Goal: Task Accomplishment & Management: Complete application form

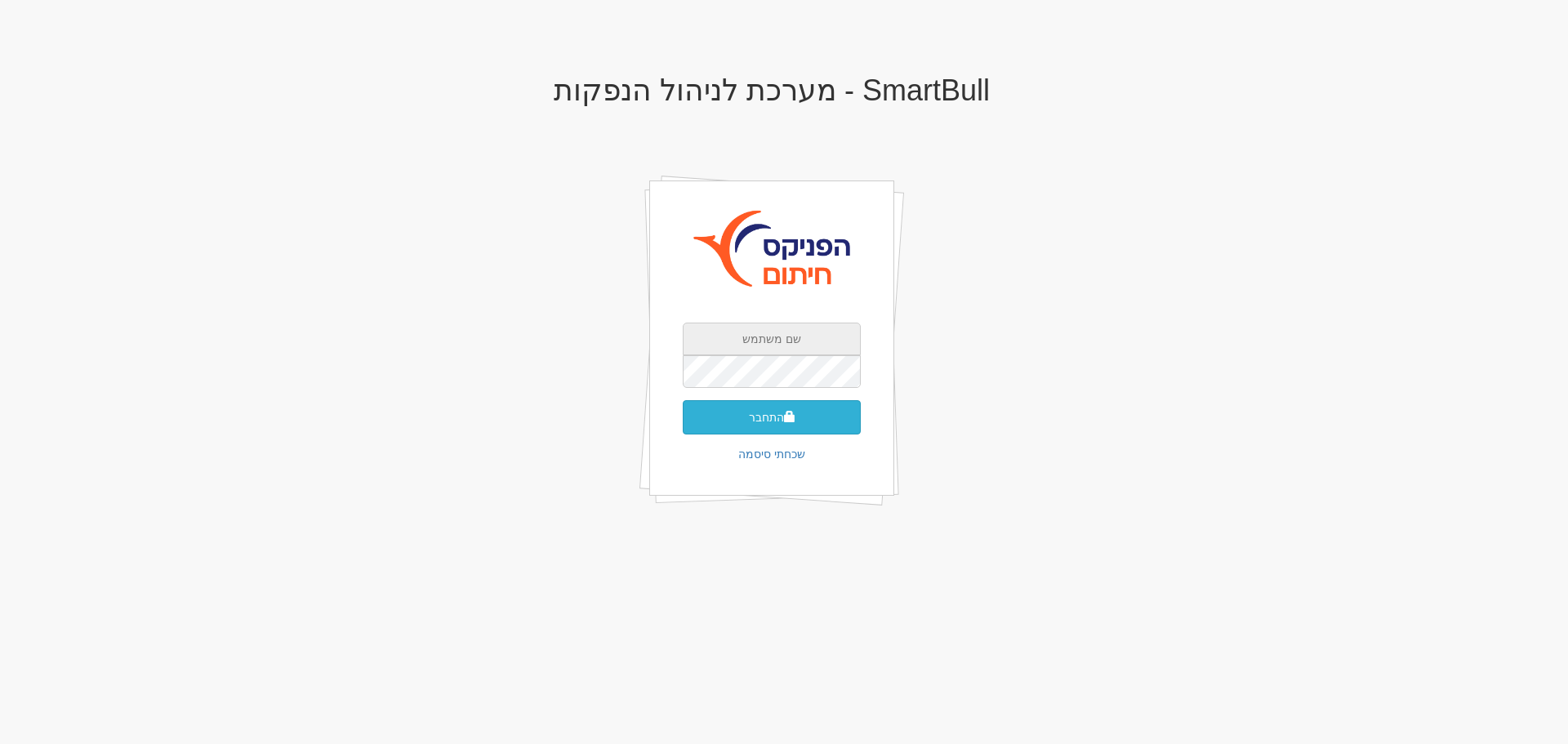
type input "[EMAIL_ADDRESS][DOMAIN_NAME]"
click at [781, 412] on button "התחבר" at bounding box center [772, 417] width 178 height 34
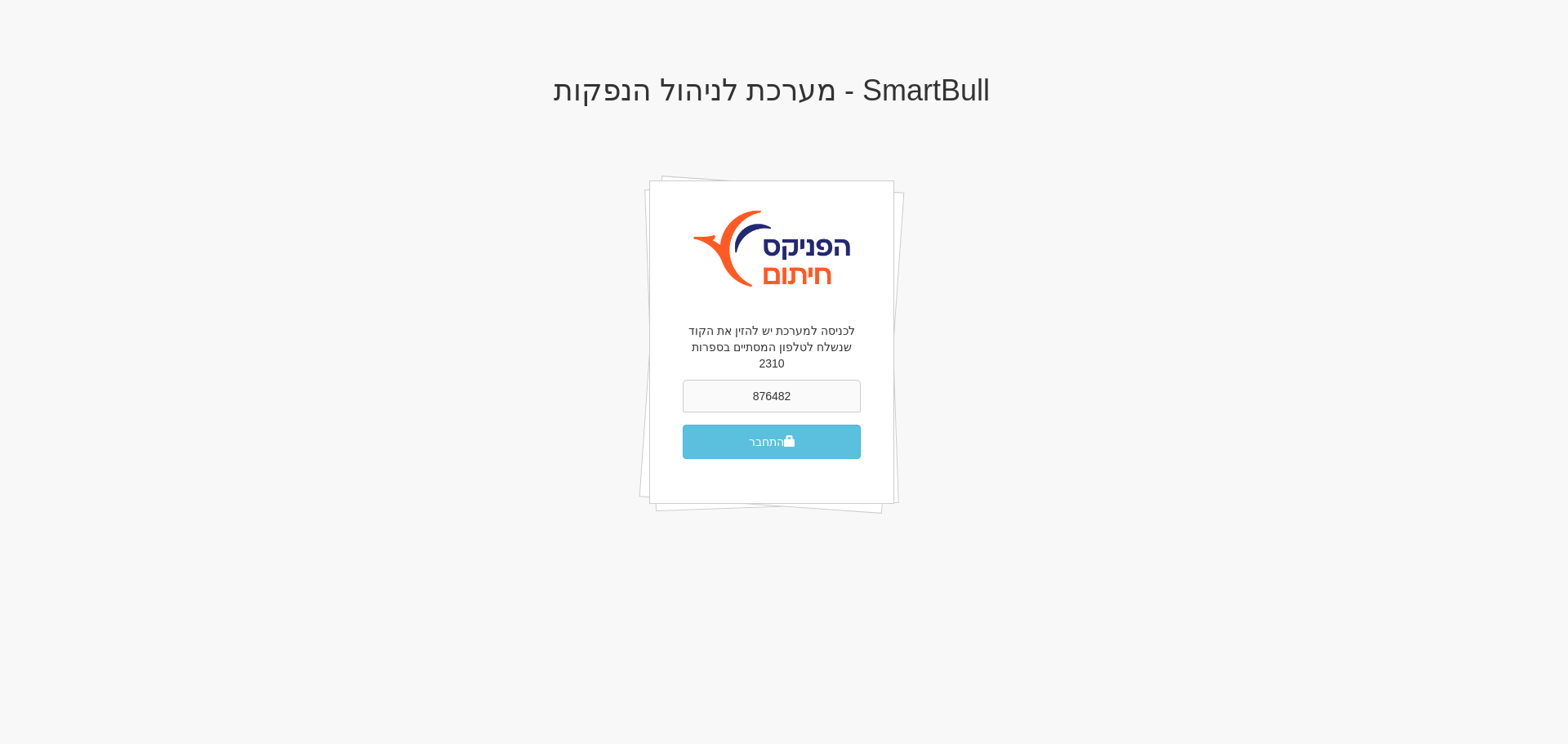
type input "876482"
click at [683, 425] on button "התחבר" at bounding box center [772, 441] width 178 height 34
click at [760, 425] on button "התחבר" at bounding box center [772, 441] width 178 height 34
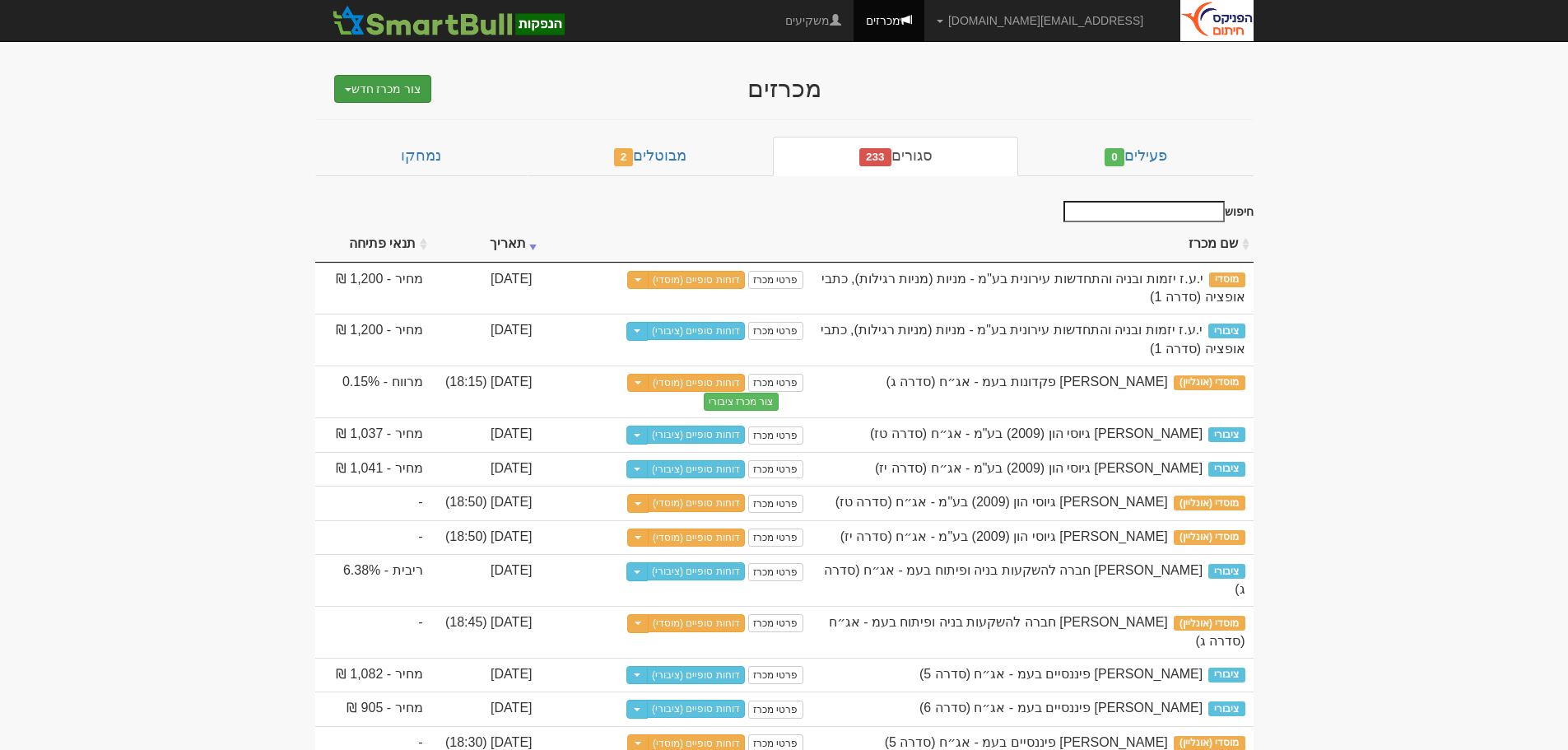
click at [403, 83] on button "צור מכרז חדש" at bounding box center [383, 89] width 98 height 28
click at [371, 120] on link "מוסדי" at bounding box center [341, 120] width 180 height 21
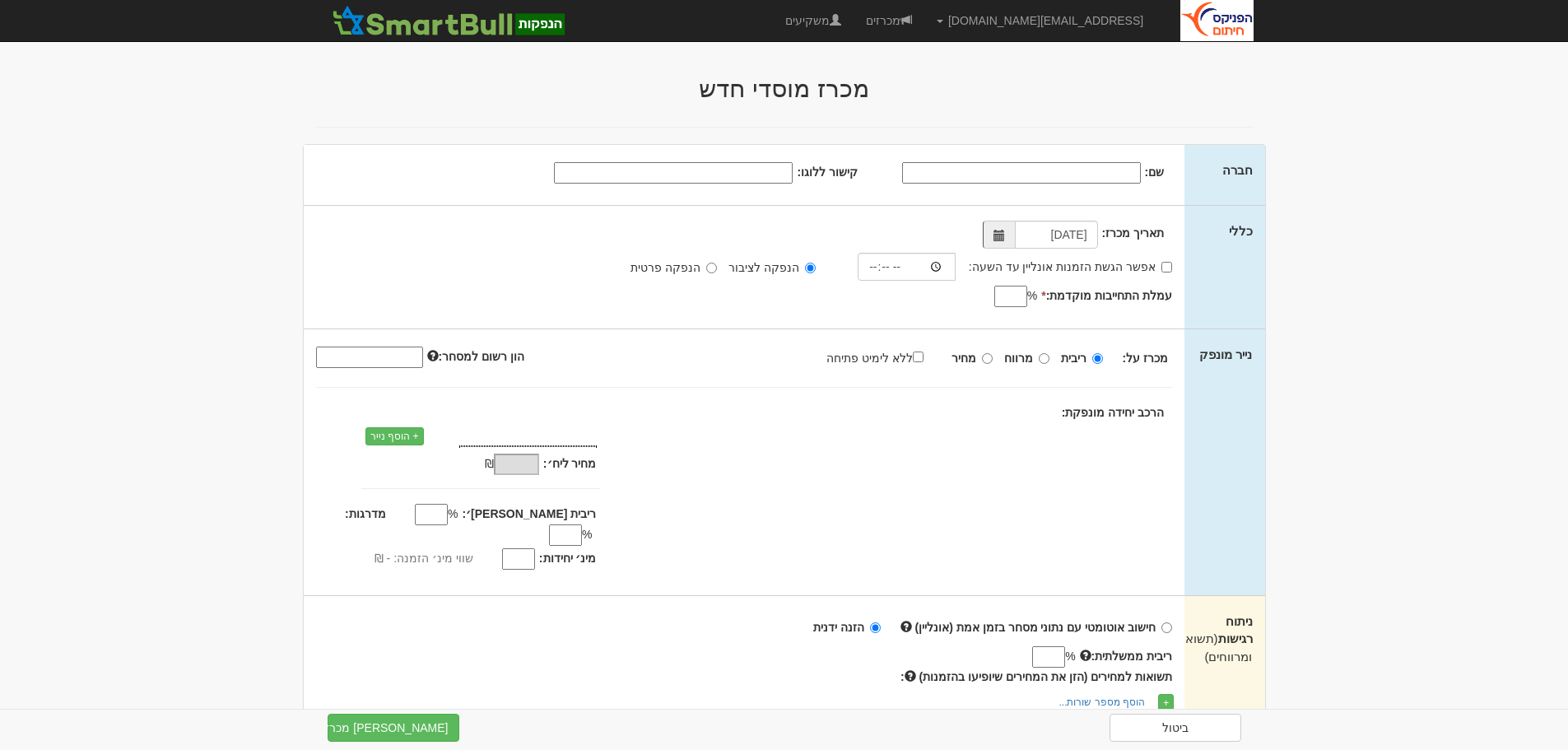
type input "-"
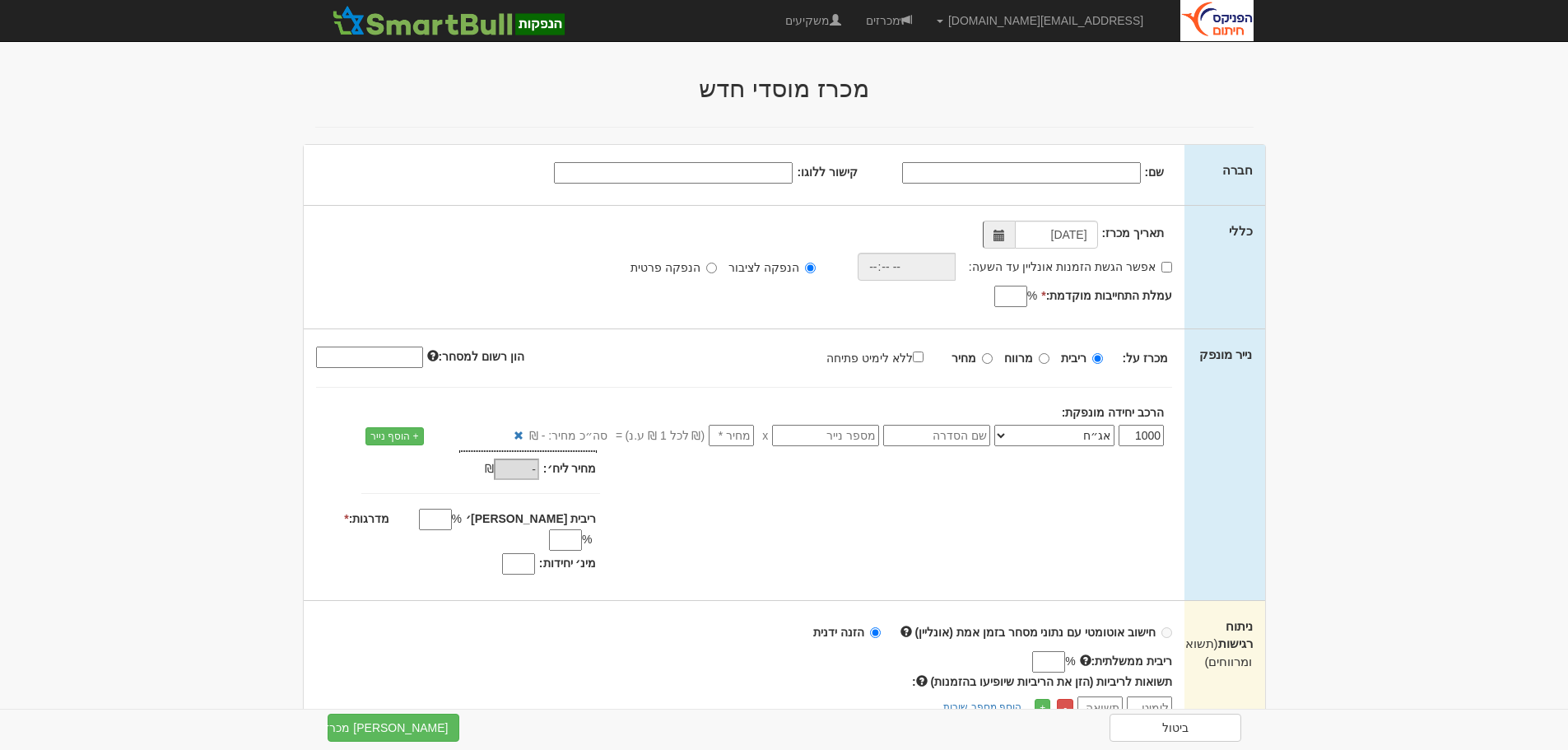
click at [987, 174] on input "שם:" at bounding box center [1021, 173] width 238 height 21
type input "מרב הנפקות בע"מ"
click at [1165, 269] on input "אפשר הגשת הזמנות אונליין עד השעה:" at bounding box center [1167, 267] width 11 height 11
checkbox input "true"
click at [941, 268] on input "time" at bounding box center [902, 267] width 98 height 28
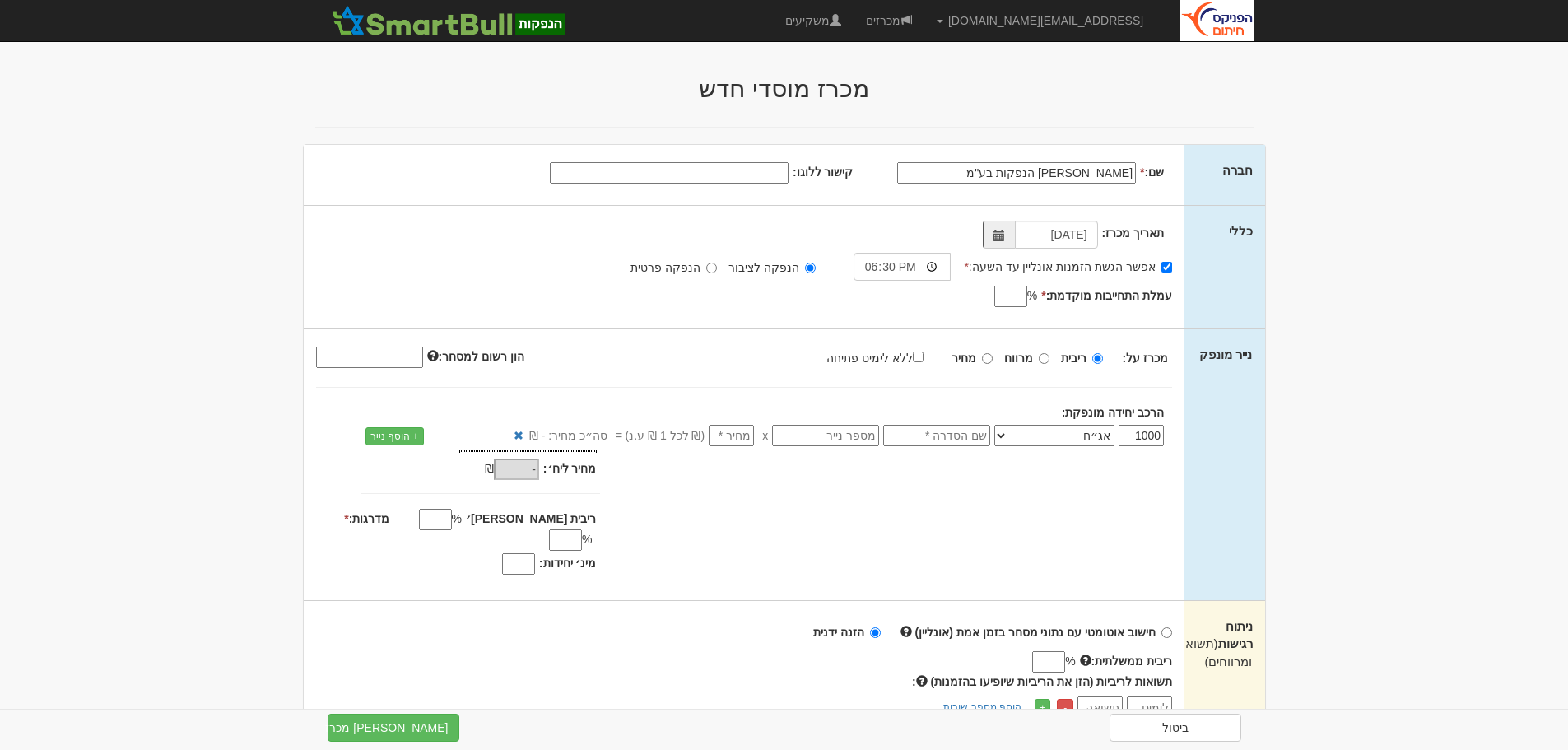
type input "18:30"
click at [767, 309] on div "תאריך מכרז: 15/10/2025 אפשר הגשת הזמנות אונליין עד השעה: * 18:30 * %" at bounding box center [745, 267] width 881 height 123
click at [1004, 299] on input "עמלת התחייבות מוקדמת: *" at bounding box center [1010, 296] width 33 height 21
type input "0.06"
click at [1042, 354] on input "מרווח" at bounding box center [1044, 358] width 11 height 11
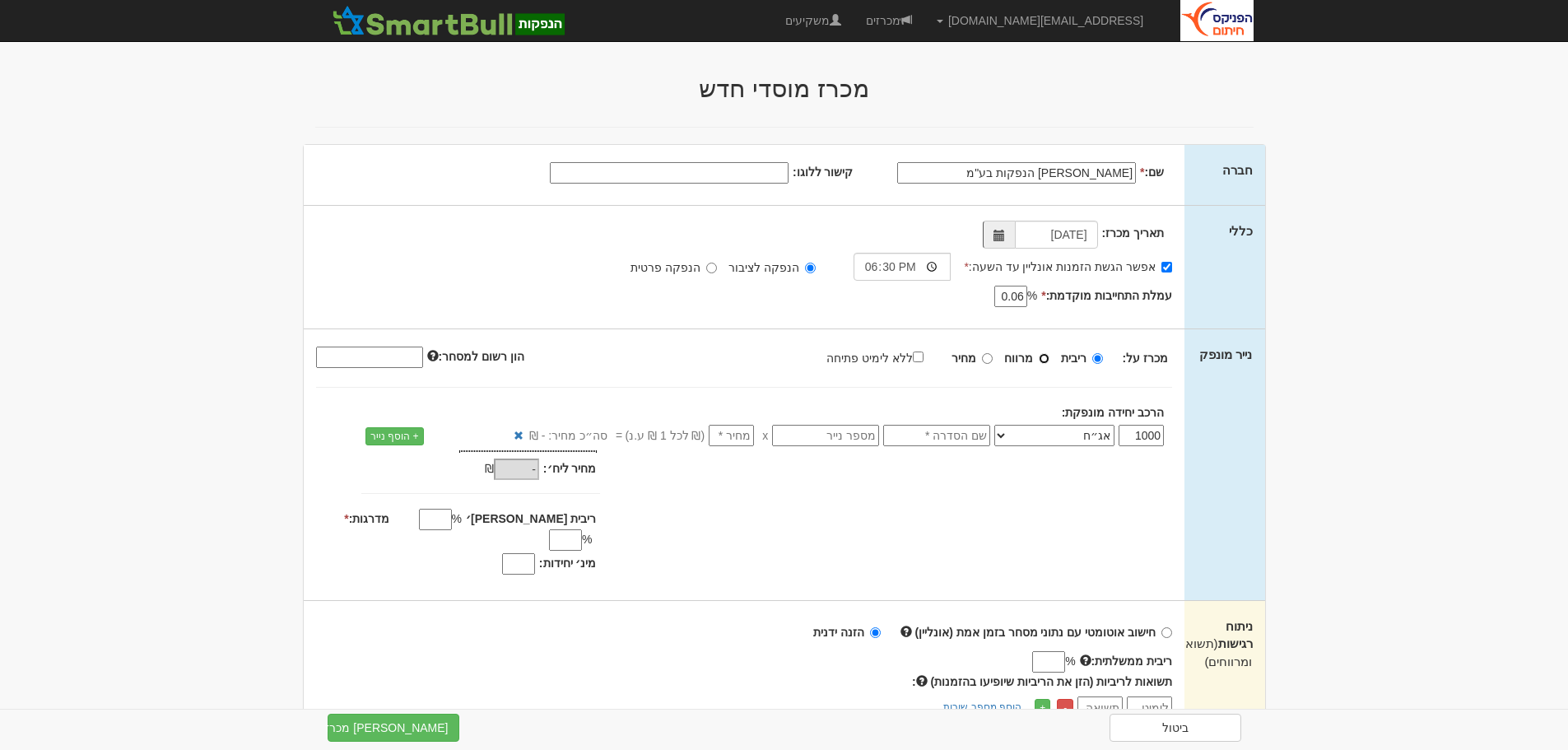
radio input "true"
click at [921, 357] on input "ללא לימיט פתיחה" at bounding box center [918, 356] width 11 height 11
checkbox input "true"
click at [957, 439] on input "text" at bounding box center [936, 435] width 107 height 21
type input "סדרה ד"
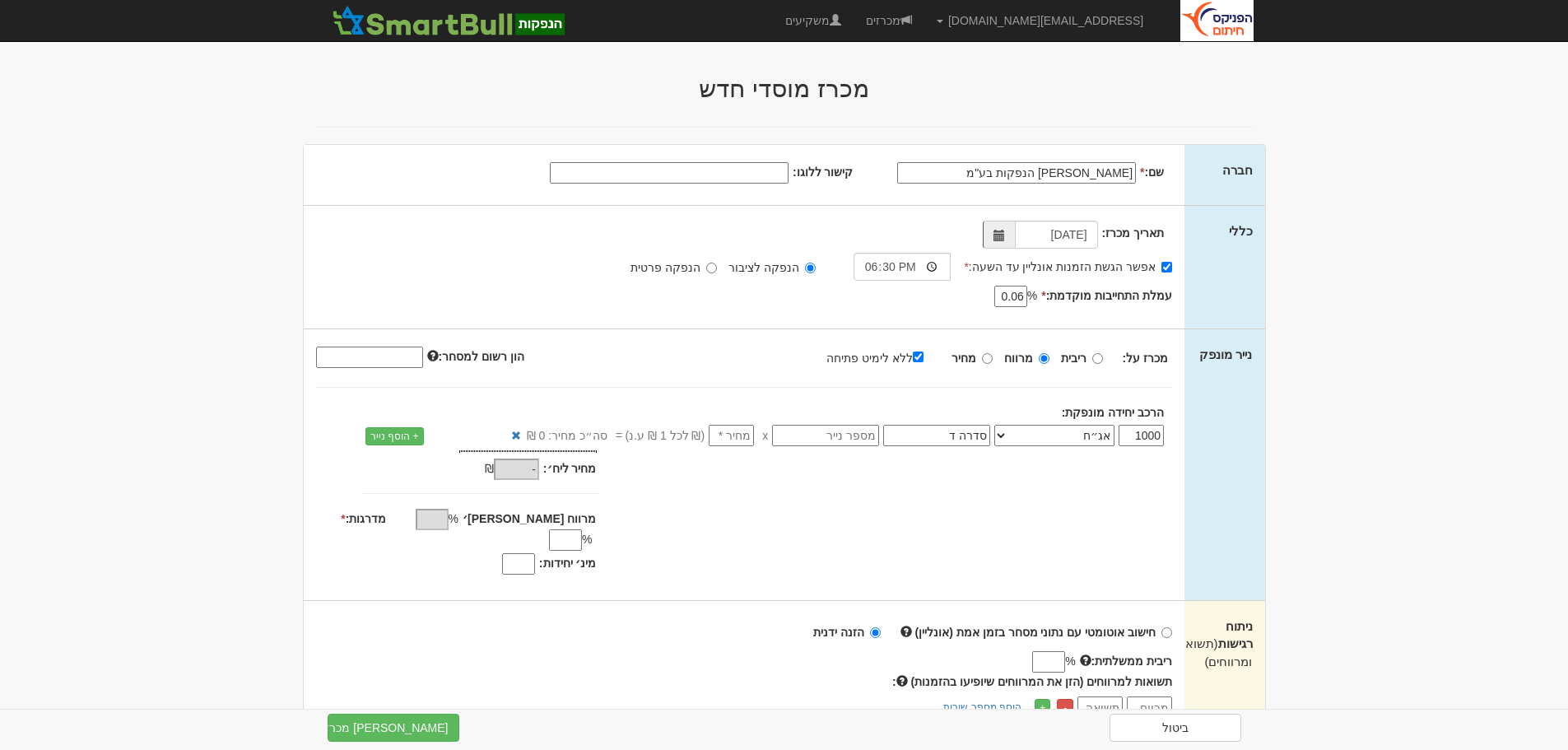
click at [728, 439] on input "number" at bounding box center [731, 435] width 45 height 21
type input "1"
type input "1,000"
type input "1"
click at [786, 541] on div "מחיר מינ׳: 1,000 ₪ * %" at bounding box center [745, 514] width 881 height 129
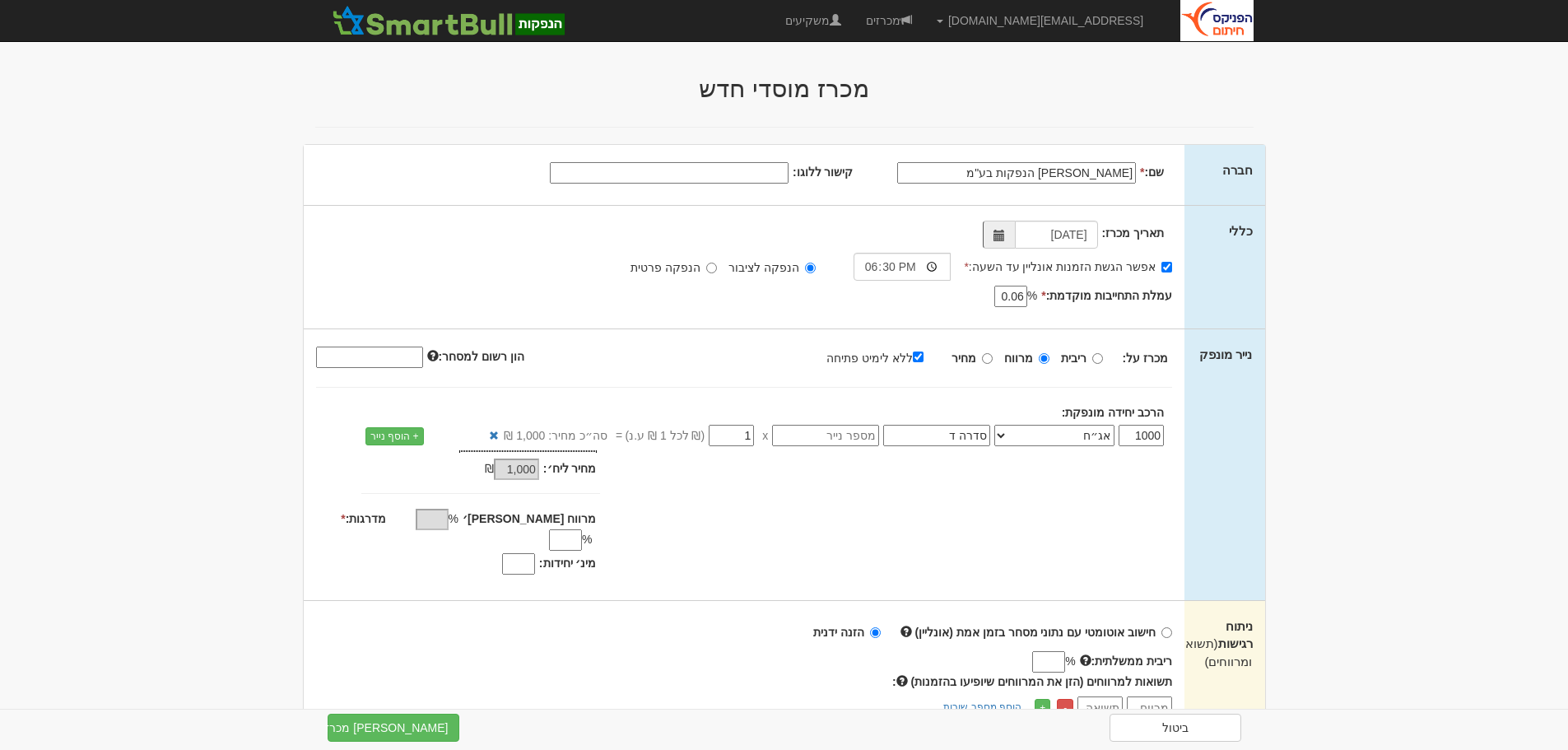
click at [549, 530] on input "מדרגות: *" at bounding box center [565, 540] width 33 height 21
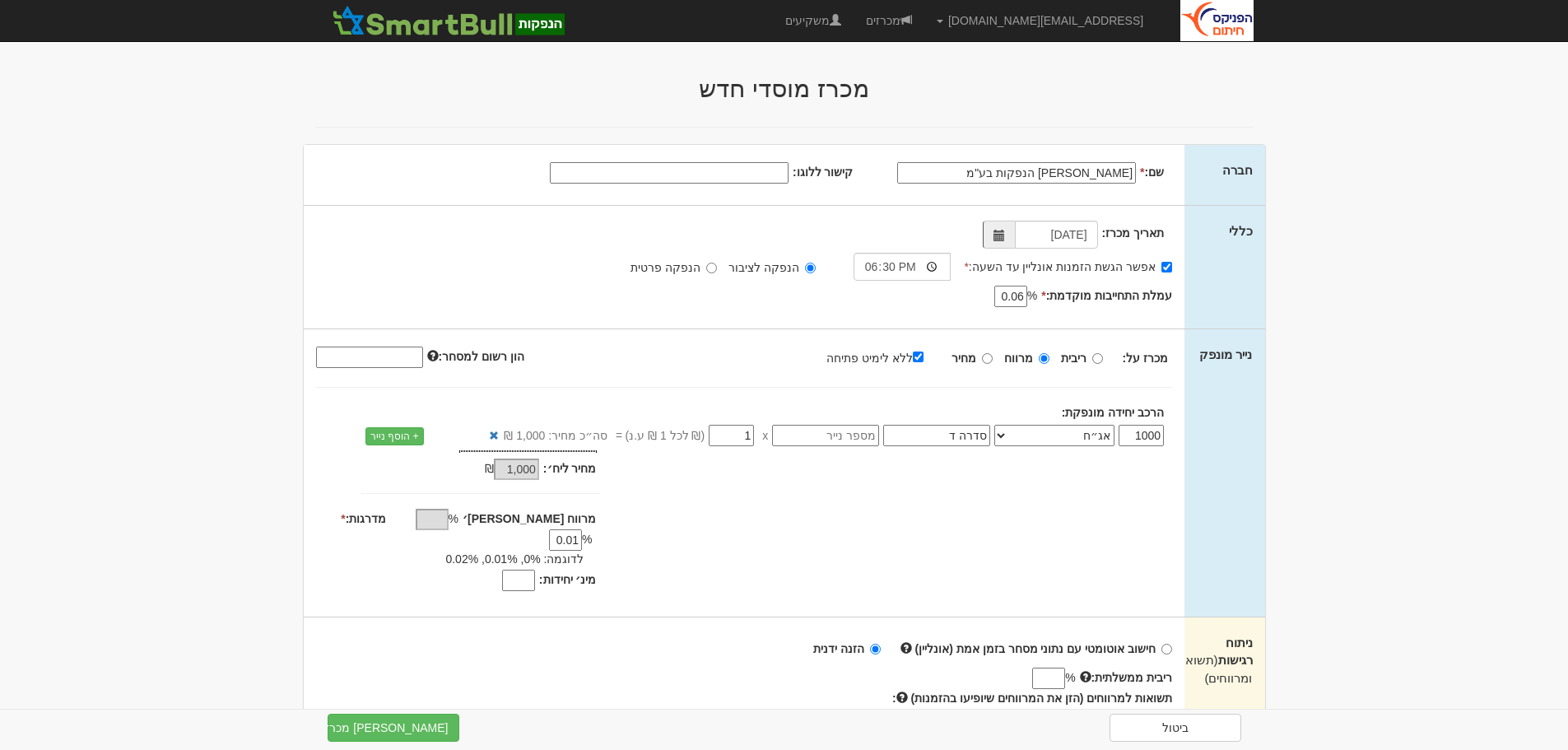
type input "0.01"
click at [923, 359] on input "ללא לימיט פתיחה" at bounding box center [918, 356] width 11 height 11
checkbox input "false"
click at [448, 523] on input "מרווח מקס׳" at bounding box center [432, 519] width 33 height 21
type input "0.17"
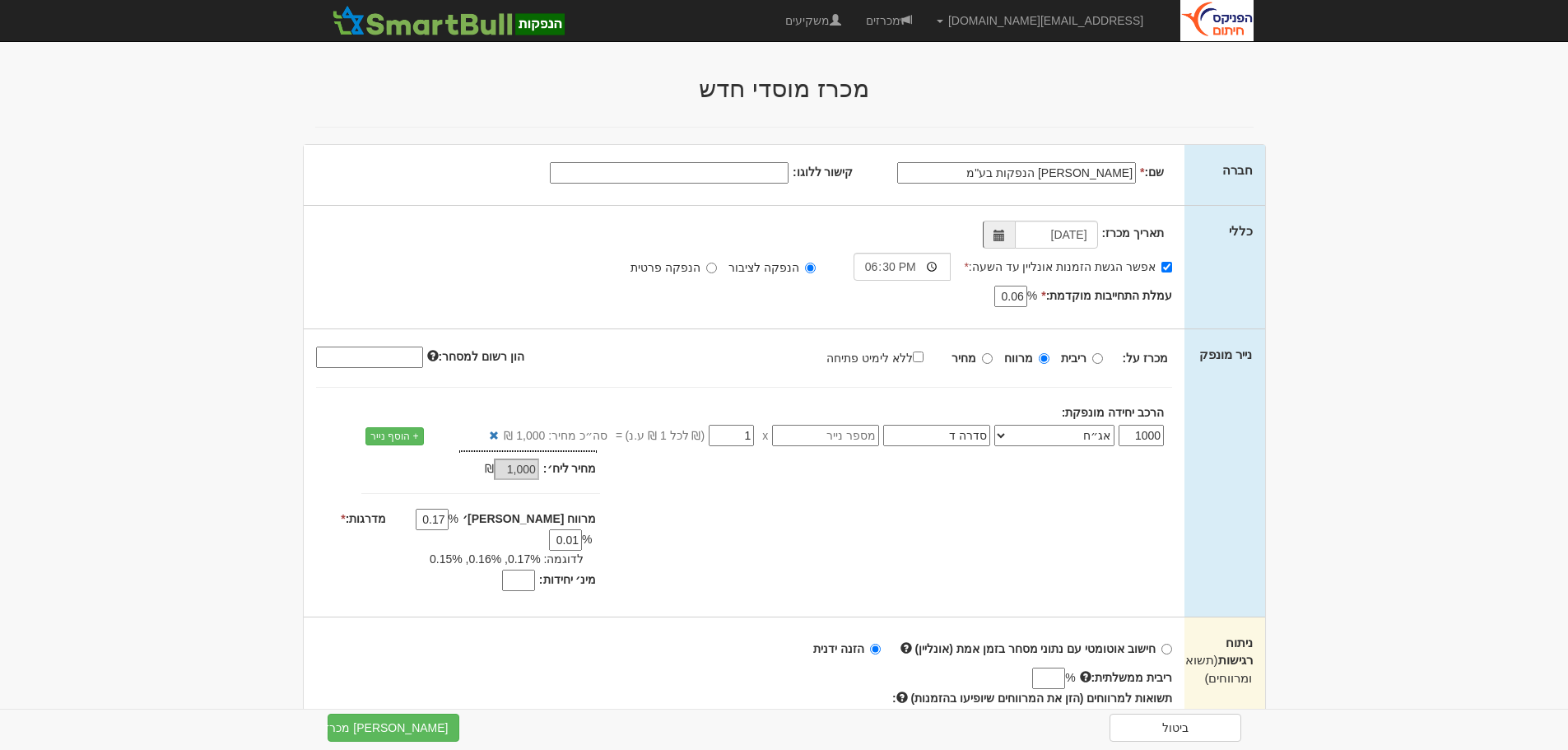
click at [459, 567] on div "מינ׳ יחידות: שווי מינ׳ הזמנה: - ₪" at bounding box center [443, 579] width 305 height 25
click at [519, 570] on input "מינ׳ יחידות:" at bounding box center [518, 580] width 33 height 21
type input "800"
click at [851, 534] on div "מחיר מינ׳: 1,000 ₪ * %" at bounding box center [745, 523] width 881 height 146
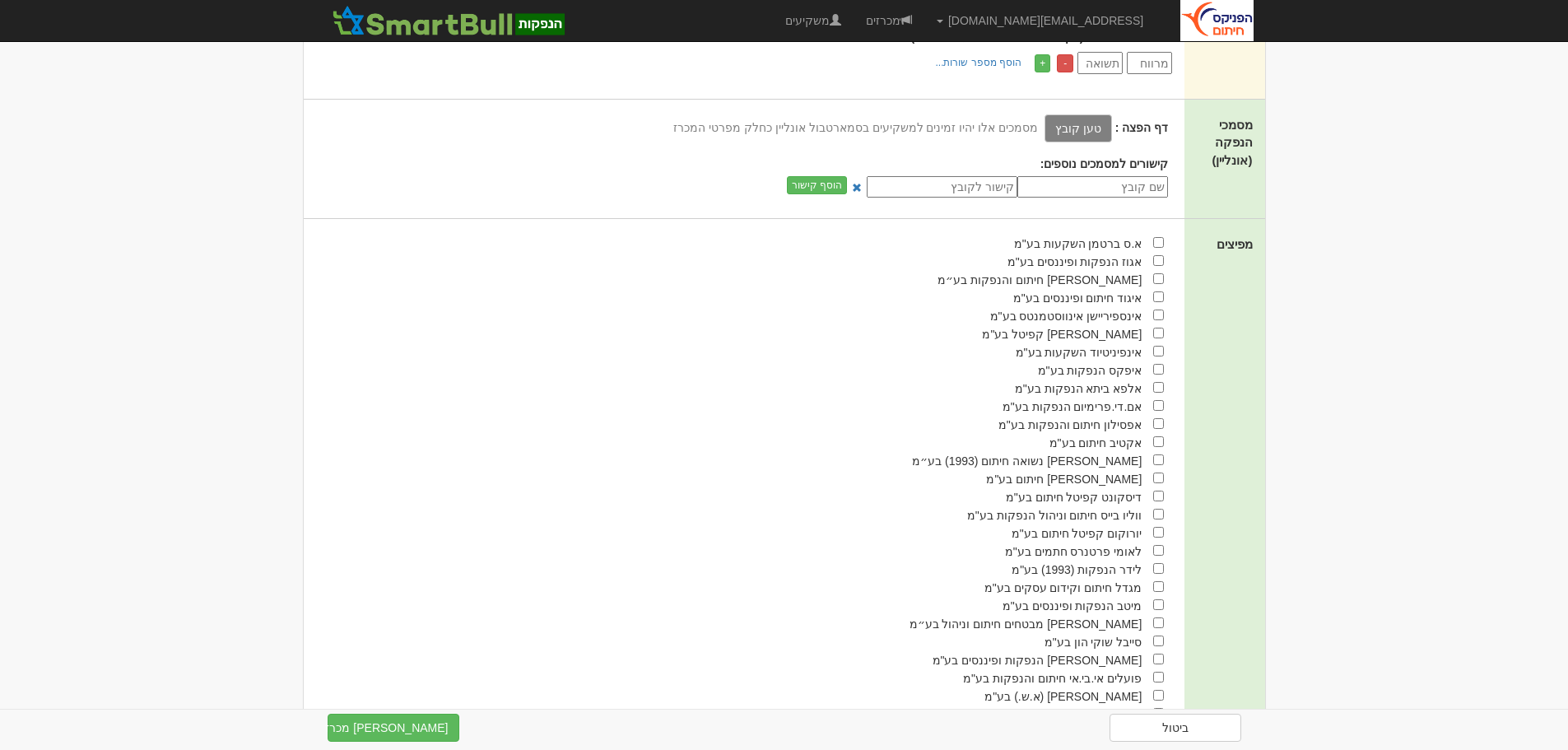
scroll to position [696, 0]
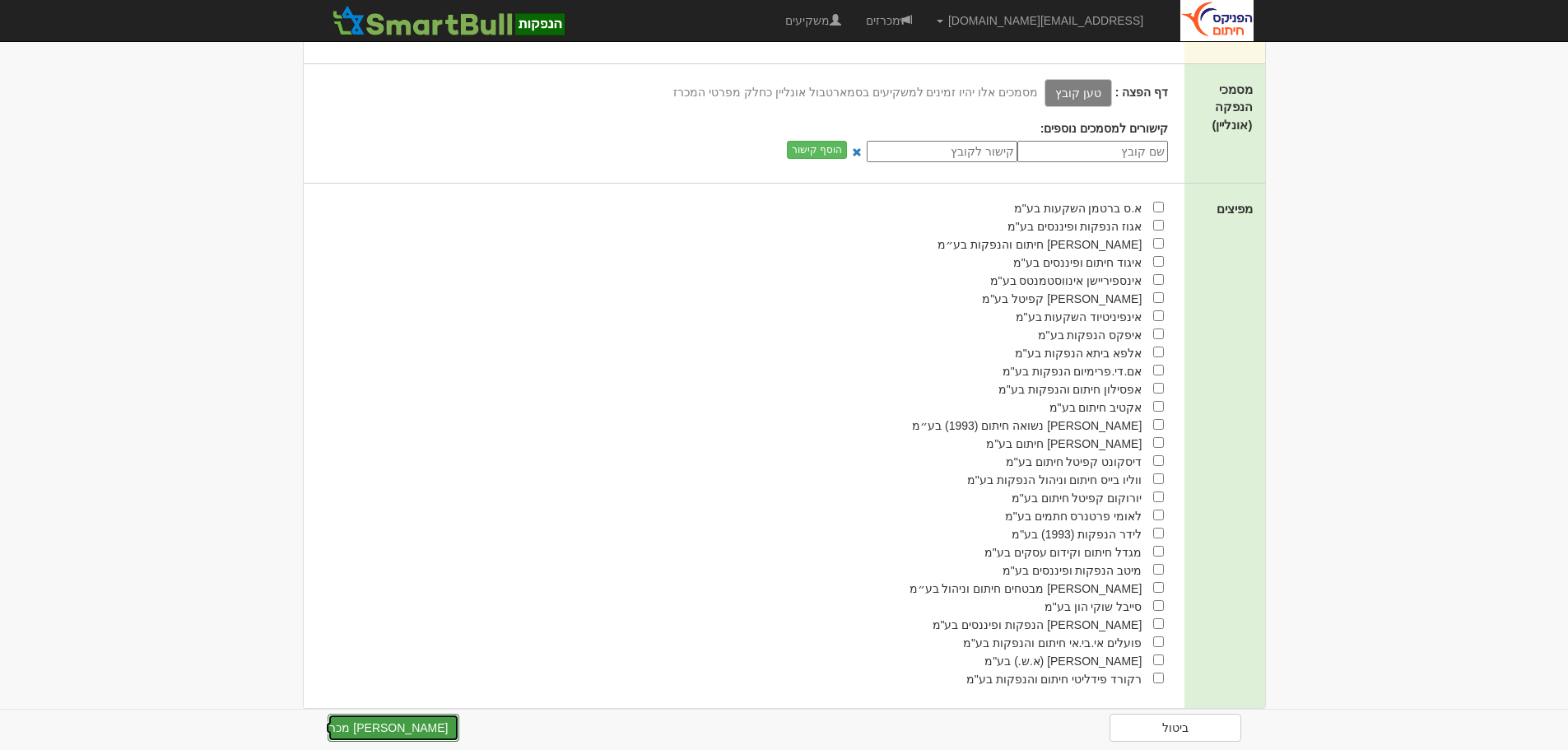
click at [406, 723] on button "צור מכרז" at bounding box center [393, 727] width 132 height 28
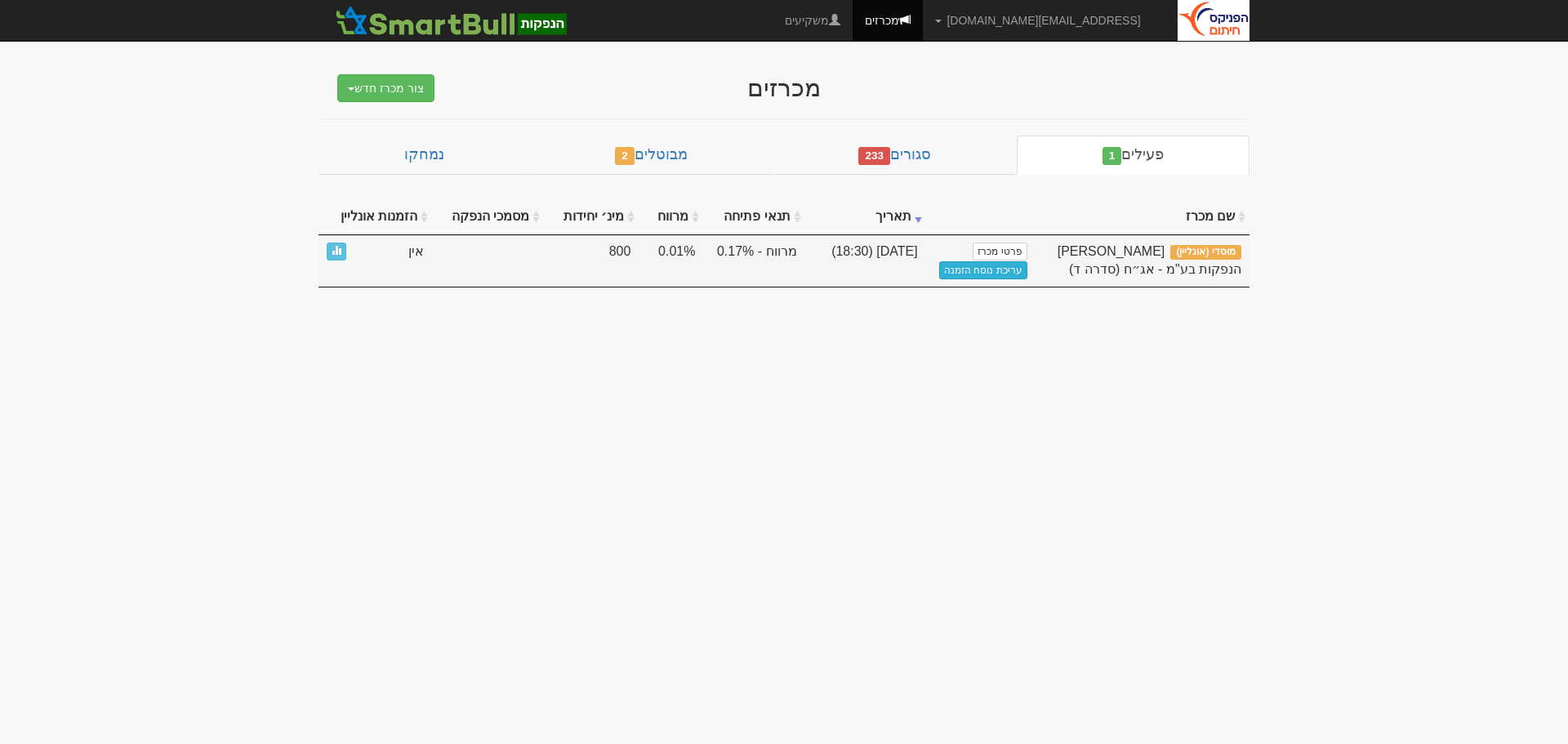
click at [993, 269] on link "עריכת נוסח הזמנה" at bounding box center [983, 269] width 88 height 18
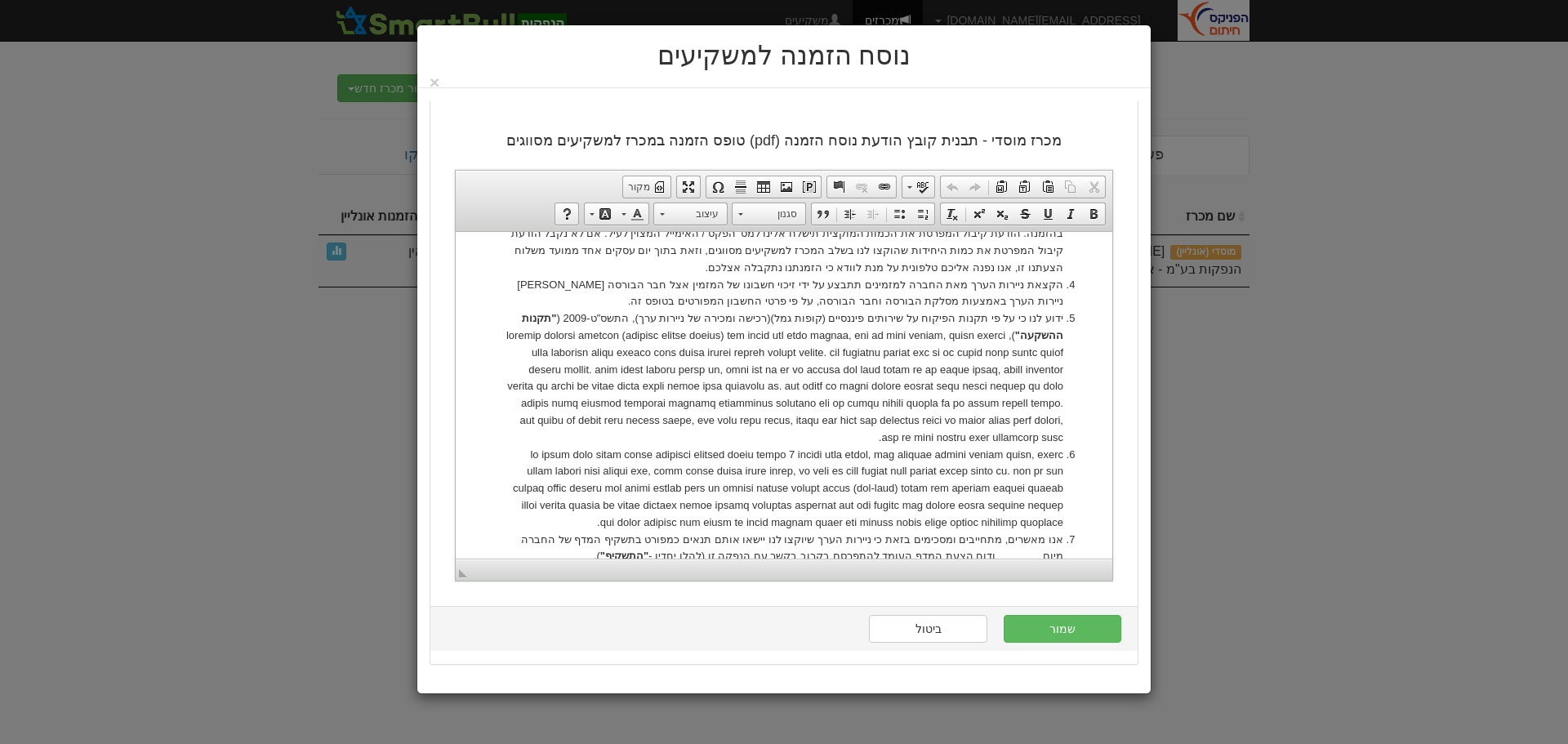
scroll to position [962, 0]
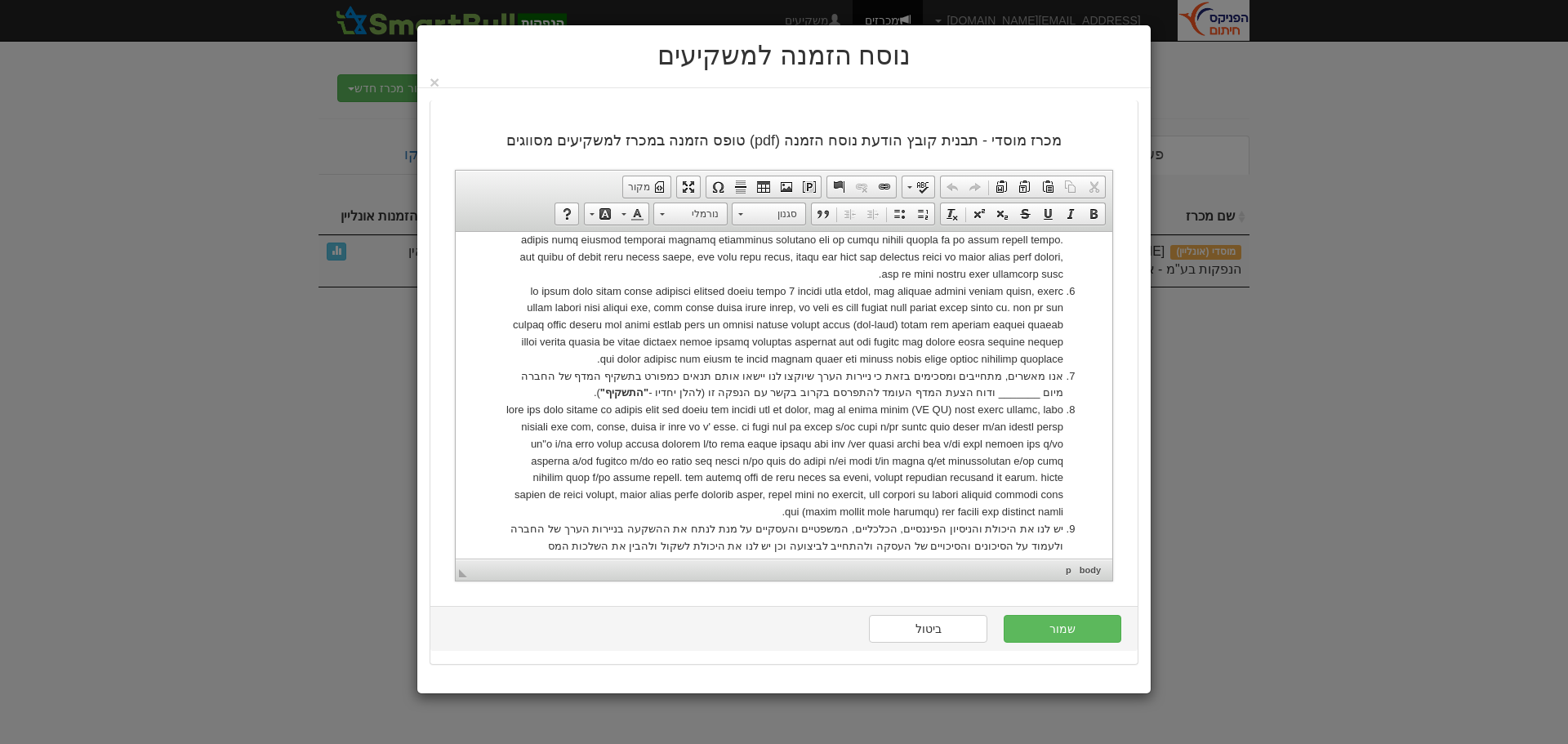
click at [1042, 390] on li "אנו מאשרים, מתחייבים ומסכימים בזאת כי ניירות הערך שיוקצו לנו יישאו אותם תנאים כ…" at bounding box center [783, 385] width 559 height 34
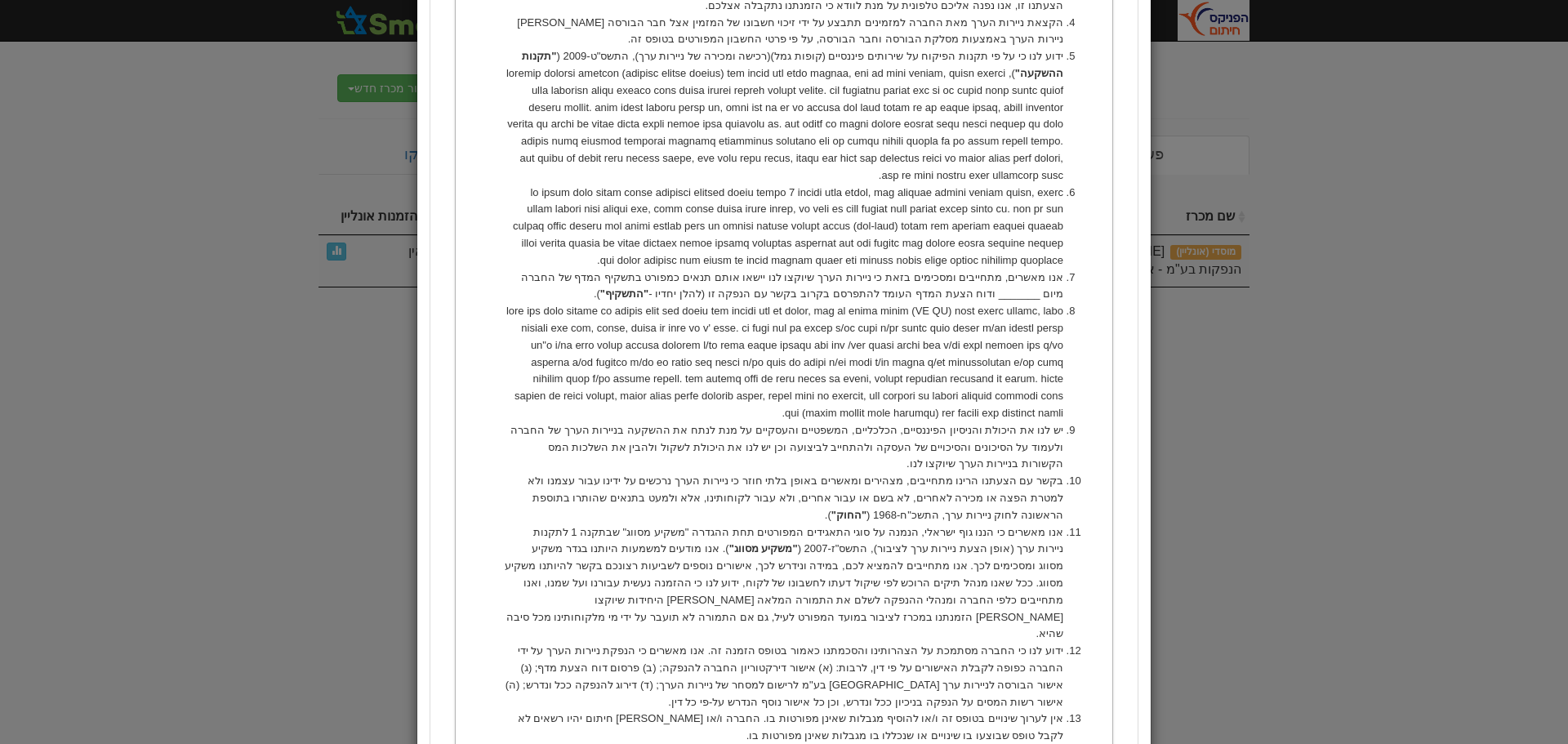
scroll to position [1062, 0]
click at [536, 269] on li "אנו מאשרים, מתחייבים ומסכימים בזאת כי ניירות הערך שיוקצו לנו יישאו אותם תנאים כ…" at bounding box center [783, 286] width 559 height 34
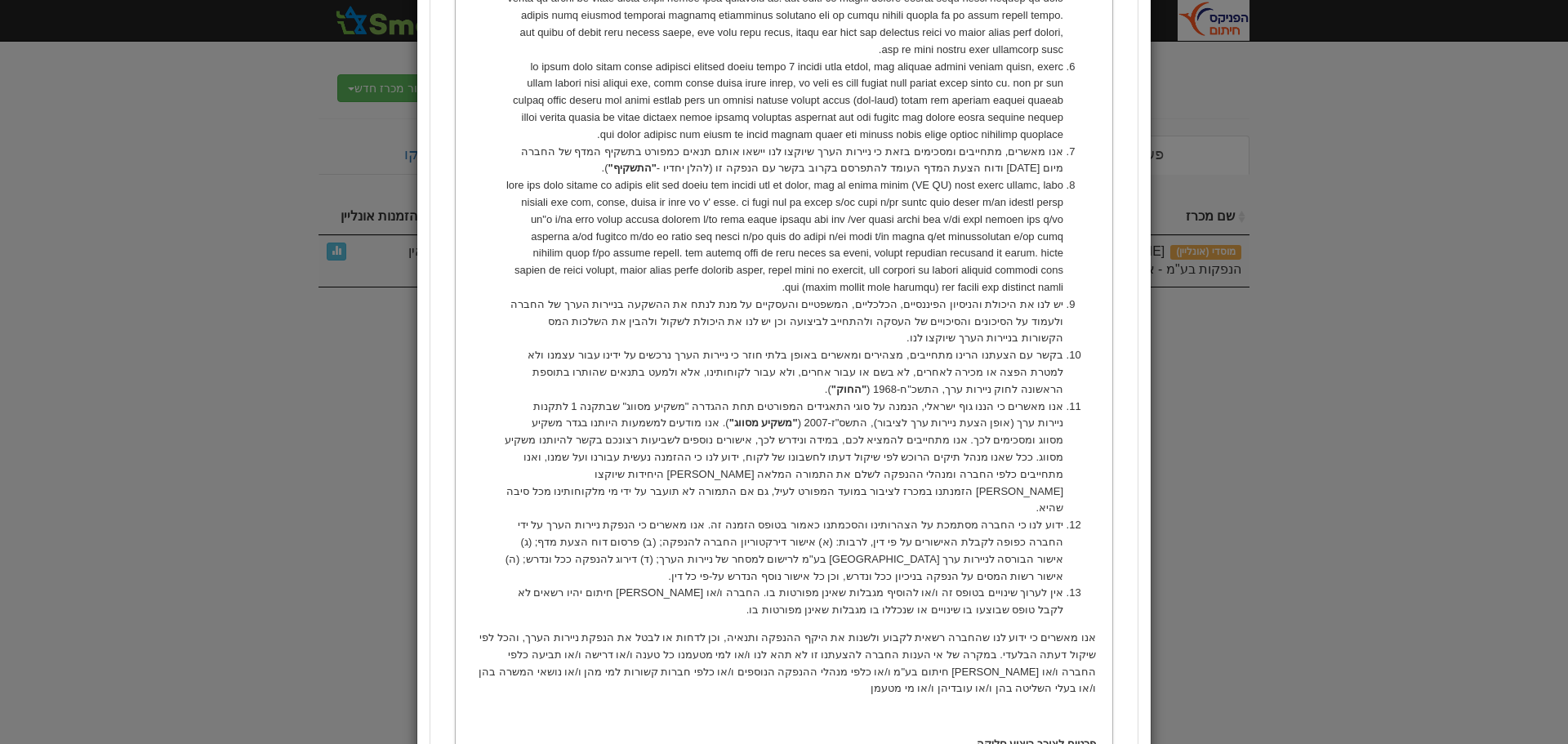
scroll to position [1388, 0]
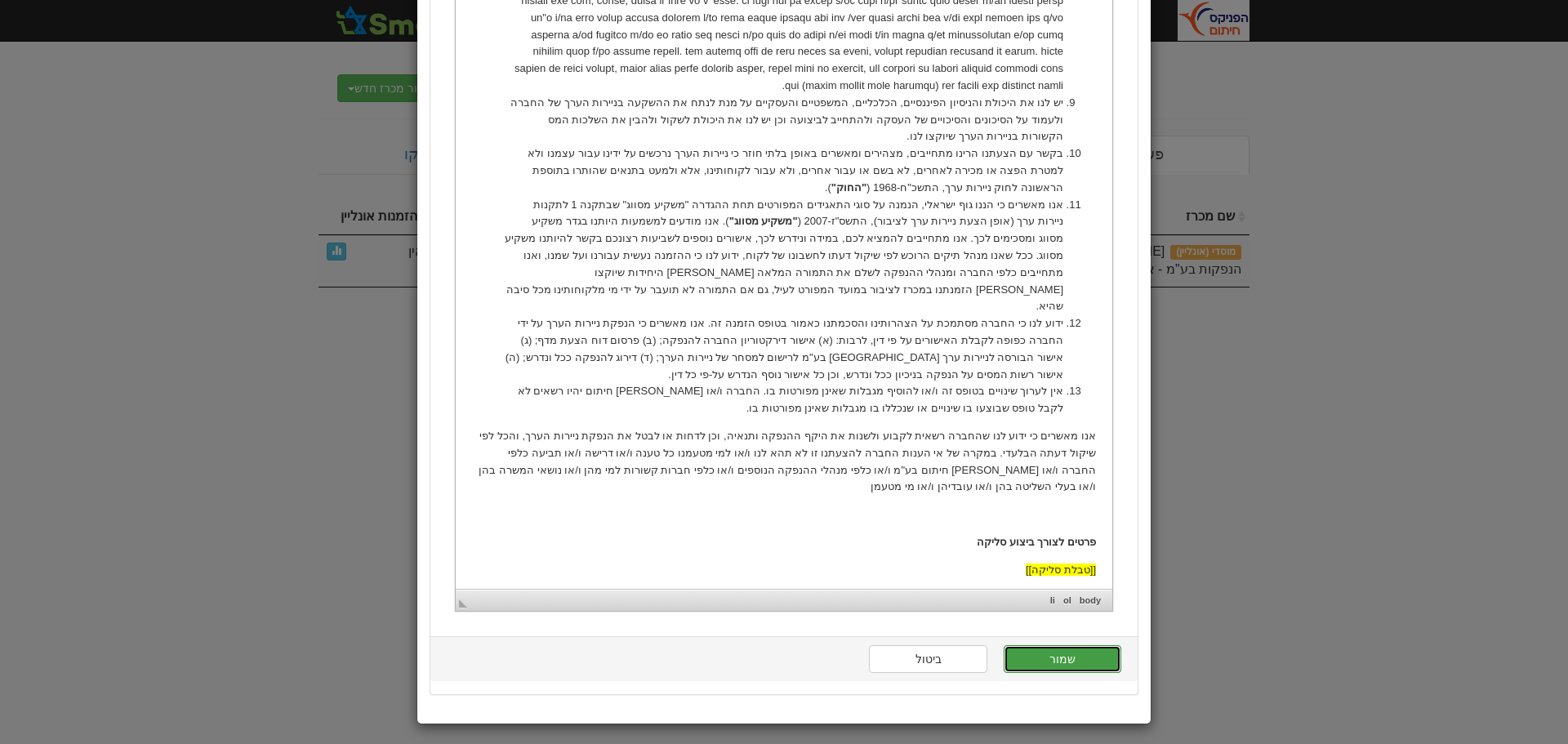
click at [1077, 659] on button "שמור" at bounding box center [1062, 658] width 118 height 28
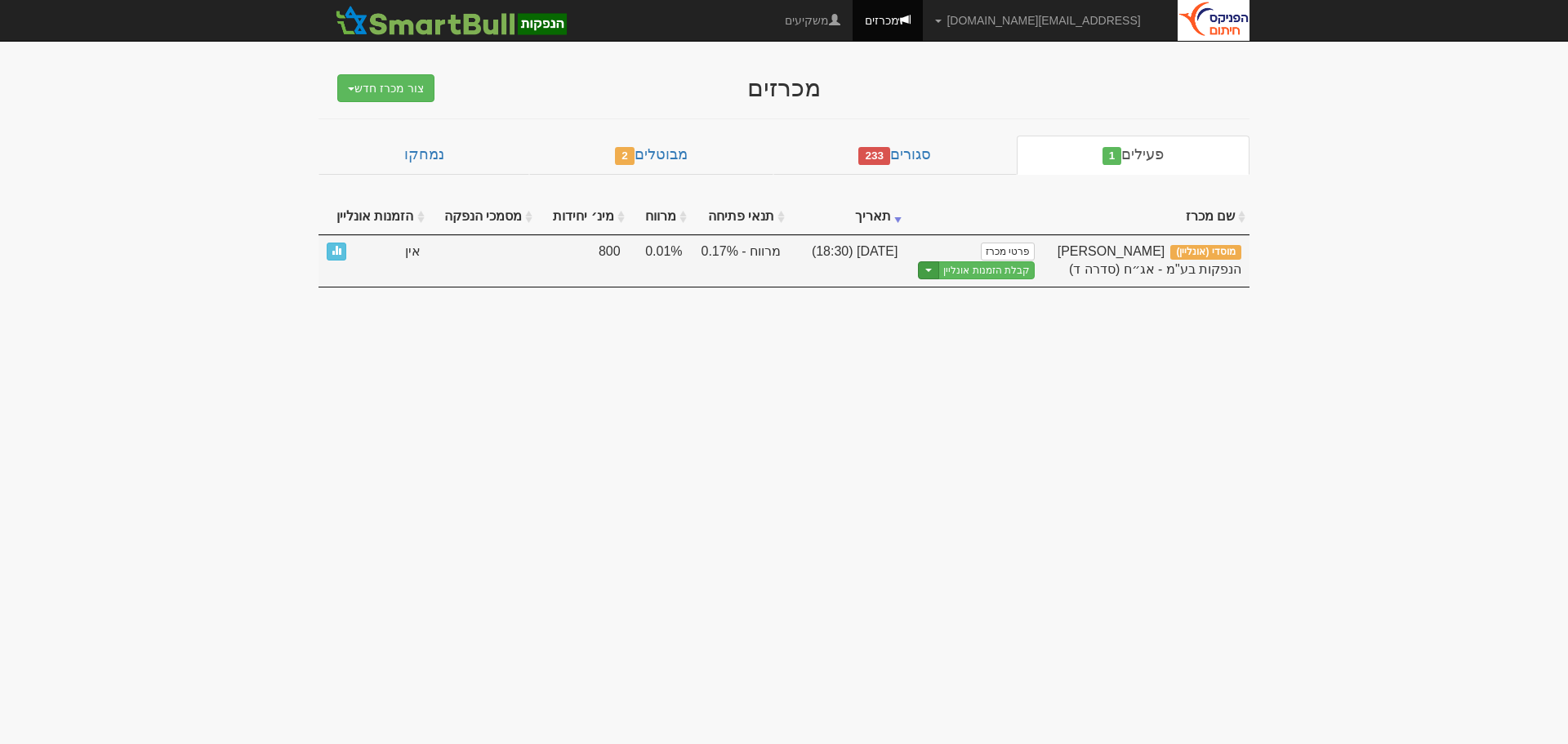
click at [934, 272] on button "Toggle Dropdown" at bounding box center [928, 270] width 21 height 19
click at [937, 292] on link "הצג טופס הזמנה לדוגמה" at bounding box center [956, 297] width 155 height 21
click at [935, 275] on button "Toggle Dropdown" at bounding box center [928, 270] width 21 height 19
click at [1011, 270] on link "קבלת הזמנות אונליין" at bounding box center [987, 270] width 97 height 19
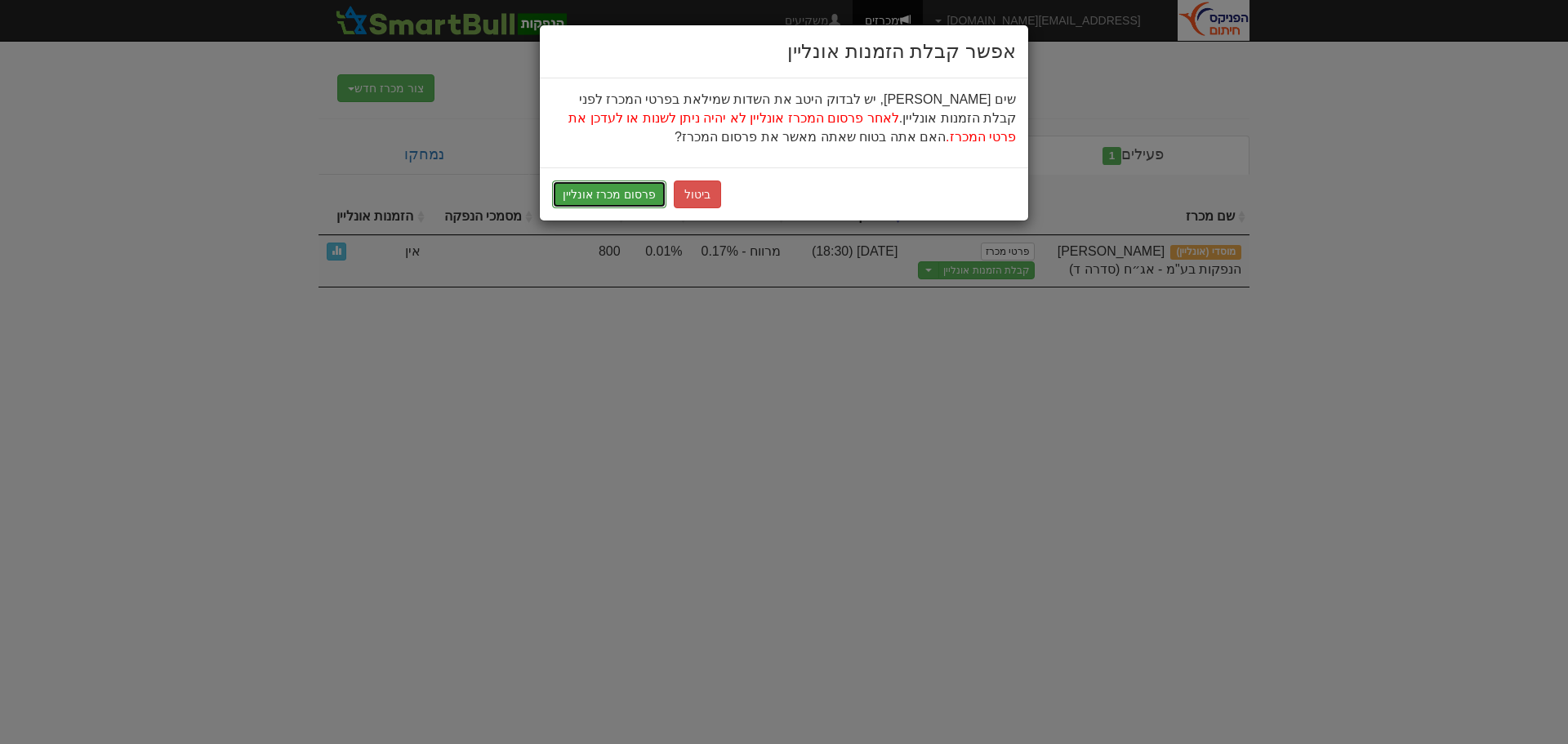
click at [622, 197] on button "פרסום מכרז אונליין" at bounding box center [609, 194] width 114 height 28
